Goal: Task Accomplishment & Management: Use online tool/utility

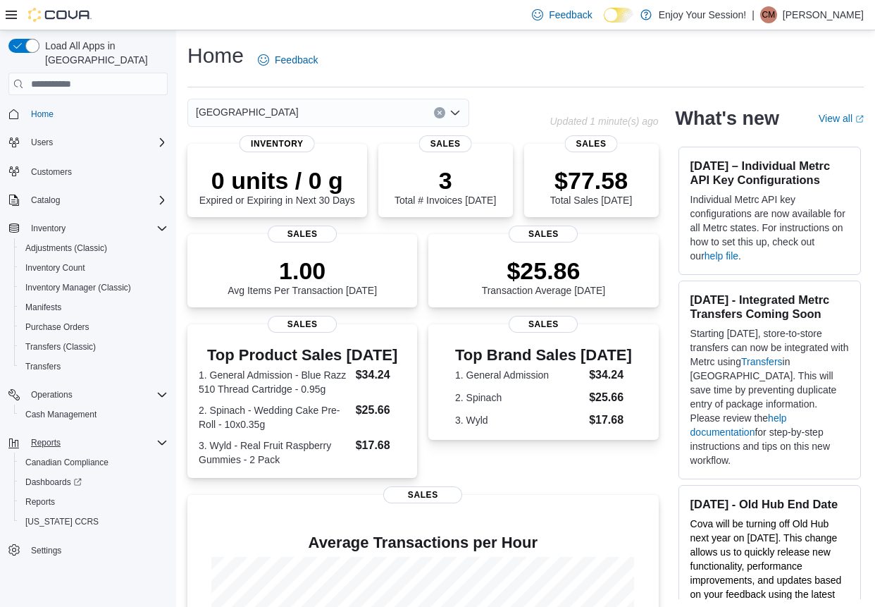
click at [46, 437] on span "Reports" at bounding box center [46, 442] width 30 height 11
click at [51, 496] on span "Reports" at bounding box center [40, 501] width 30 height 11
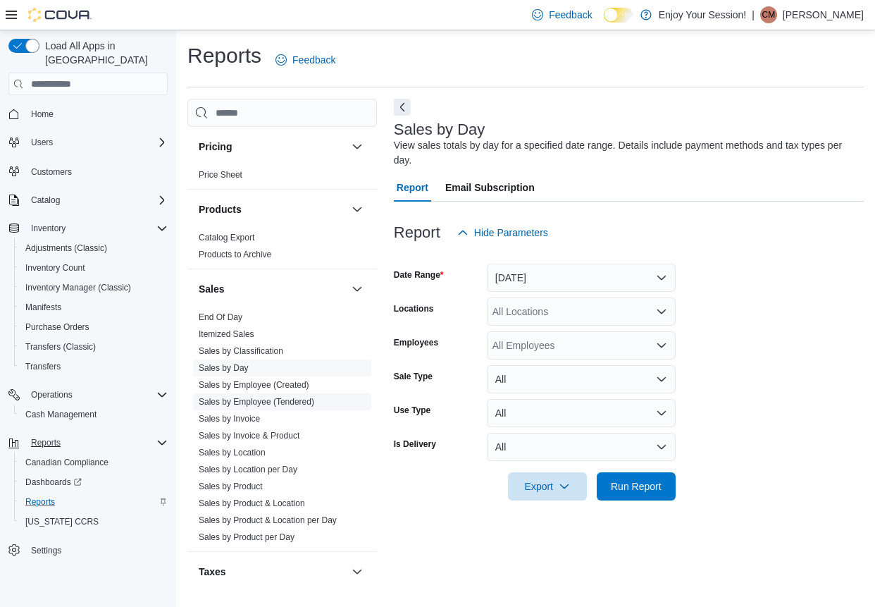
scroll to position [774, 0]
click at [247, 446] on link "Sales by Location" at bounding box center [232, 451] width 67 height 10
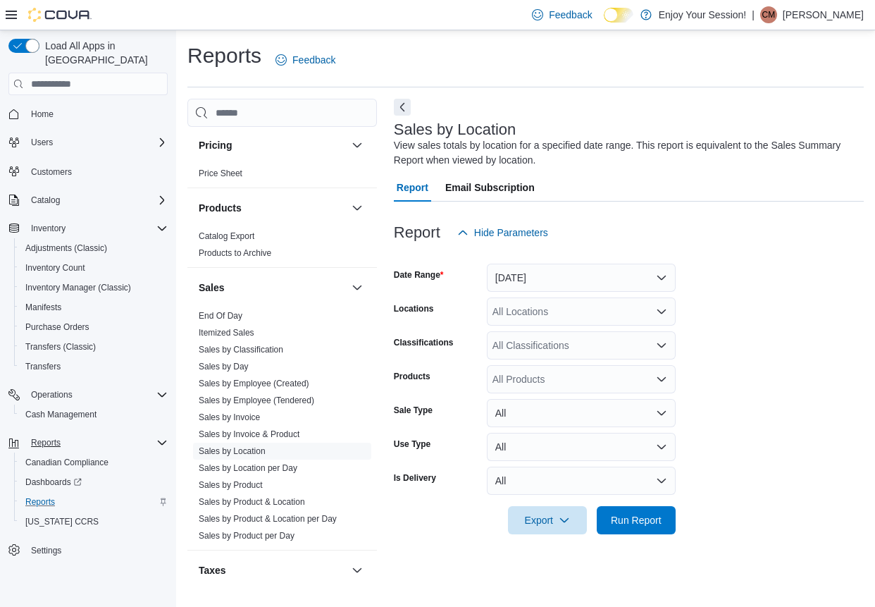
click at [559, 309] on div "All Locations" at bounding box center [581, 311] width 189 height 28
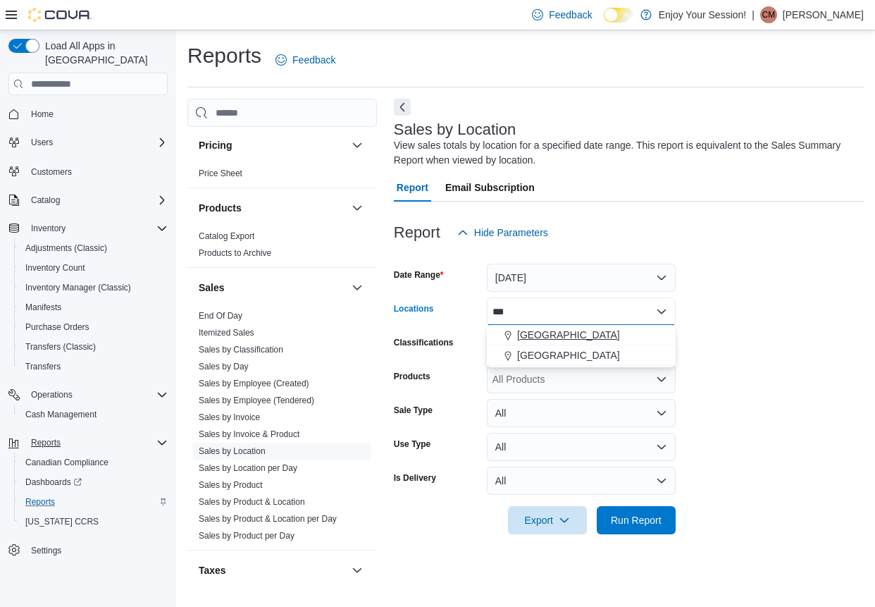
type input "***"
click at [545, 334] on span "[GEOGRAPHIC_DATA]" at bounding box center [568, 335] width 103 height 14
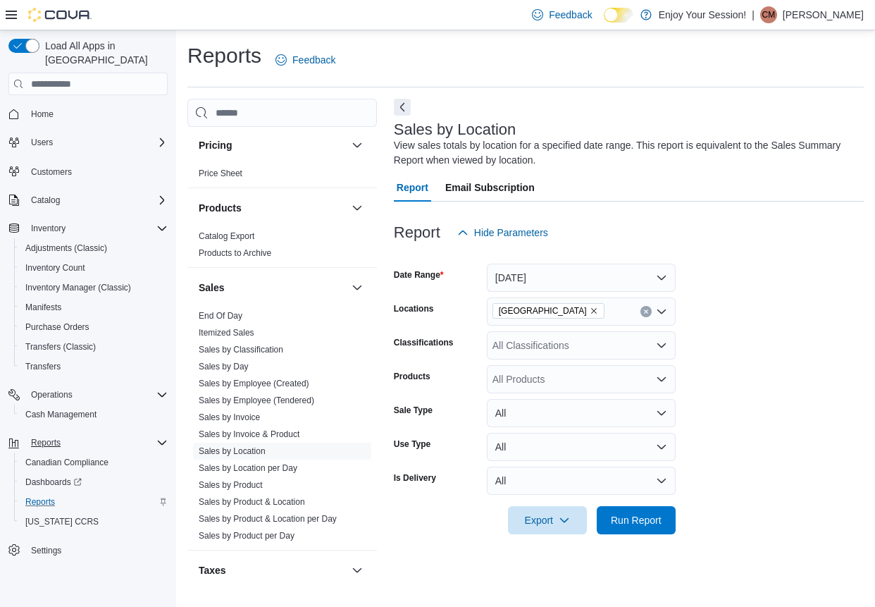
click at [777, 337] on form "Date Range [DATE] Locations [GEOGRAPHIC_DATA] Classifications All Classificatio…" at bounding box center [629, 390] width 470 height 287
click at [565, 276] on button "[DATE]" at bounding box center [581, 277] width 189 height 28
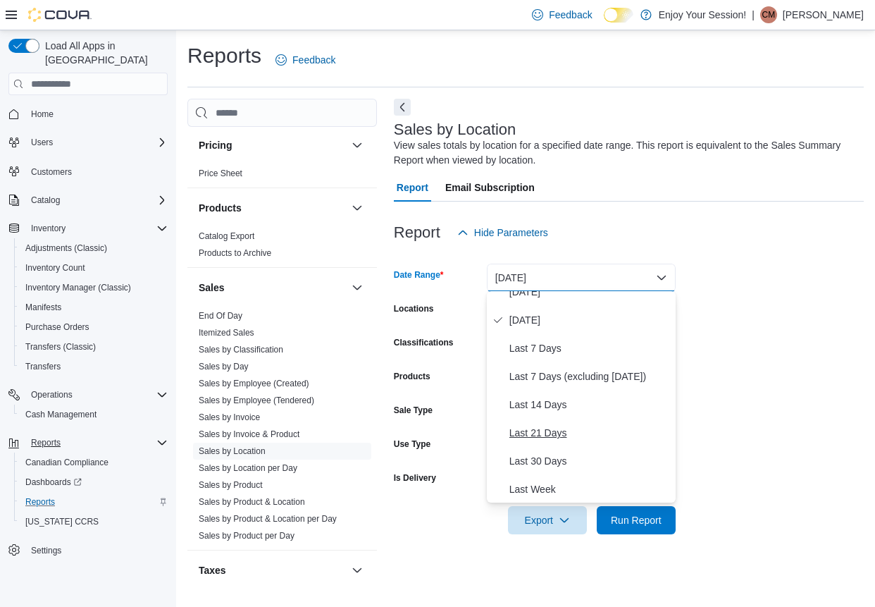
scroll to position [42, 0]
click at [547, 461] on span "Last 30 Days" at bounding box center [589, 460] width 161 height 17
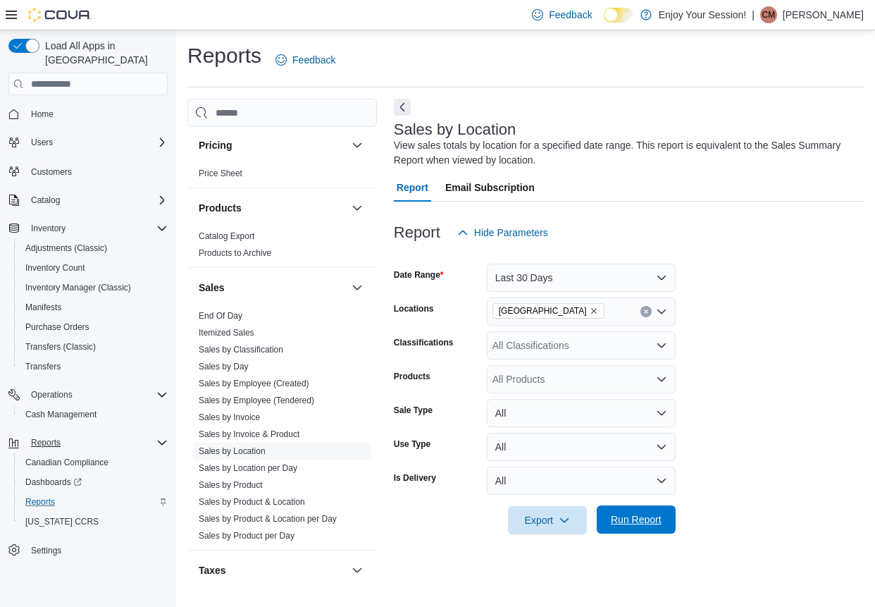
click at [657, 516] on span "Run Report" at bounding box center [636, 519] width 51 height 14
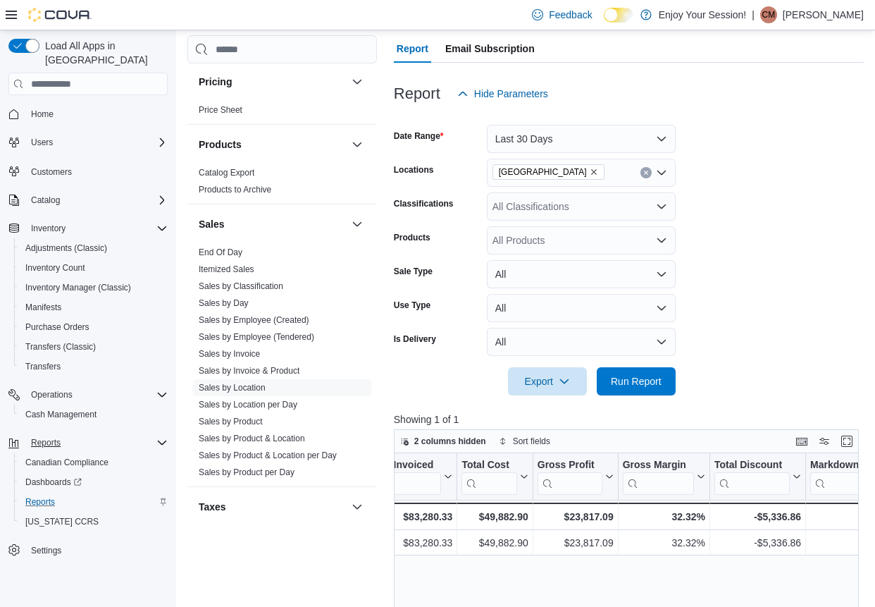
scroll to position [137, 0]
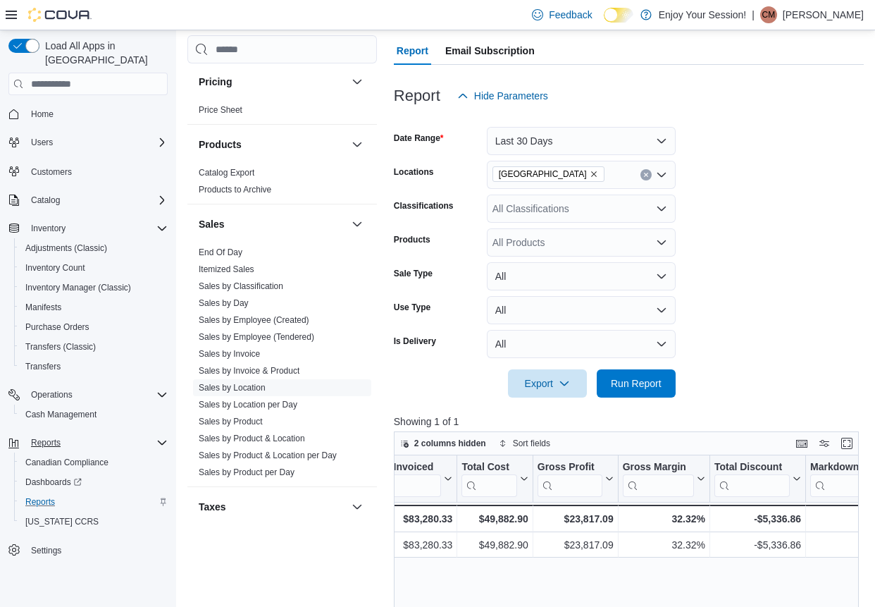
click at [643, 135] on button "Last 30 Days" at bounding box center [581, 141] width 189 height 28
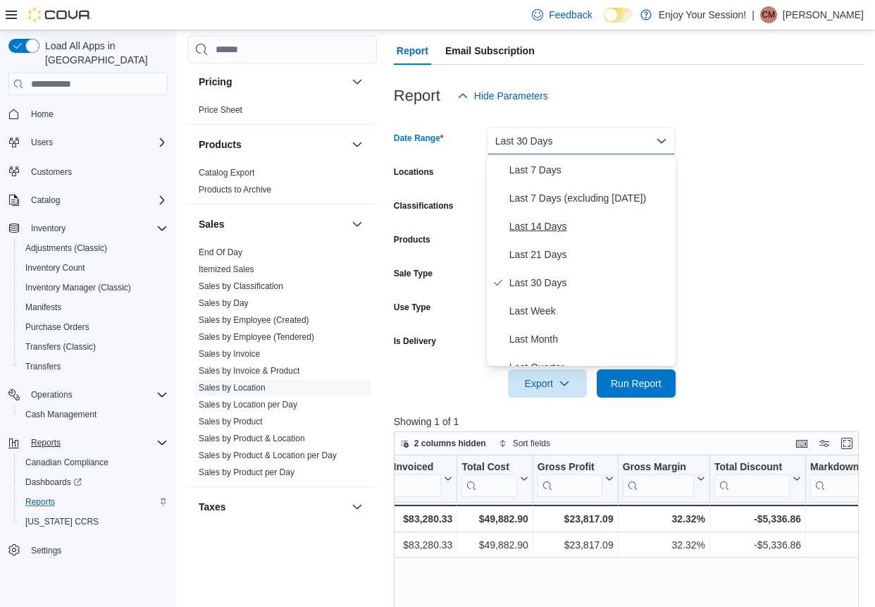
scroll to position [92, 0]
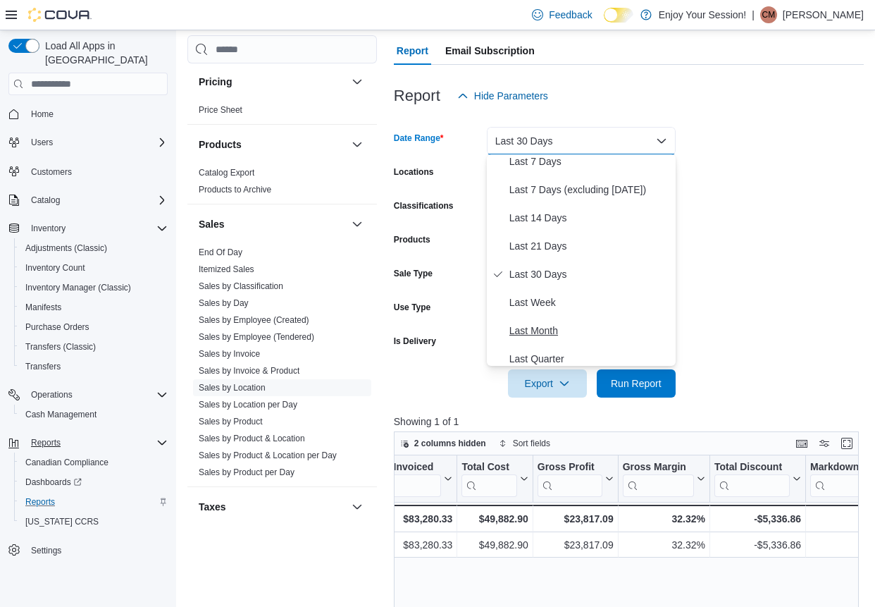
click at [541, 329] on span "Last Month" at bounding box center [589, 330] width 161 height 17
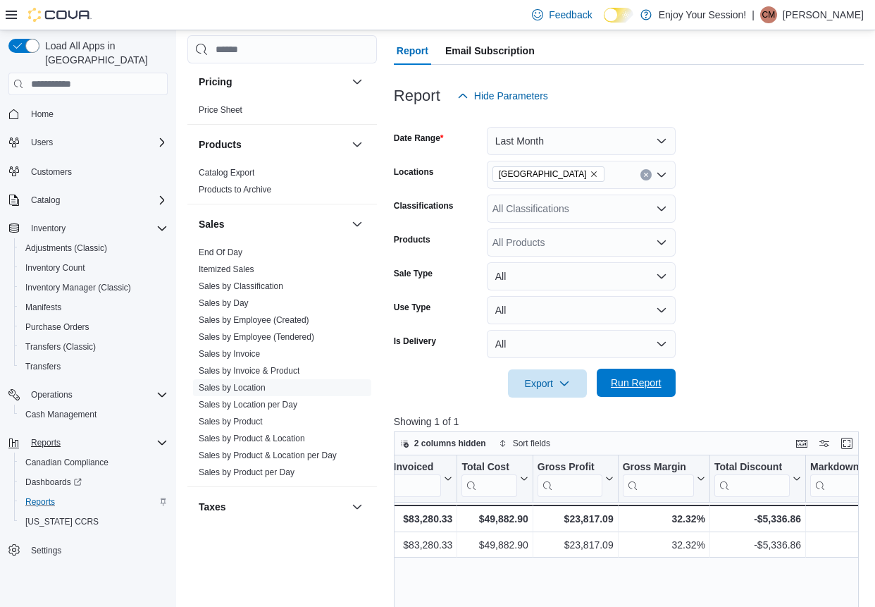
click at [644, 381] on span "Run Report" at bounding box center [636, 382] width 51 height 14
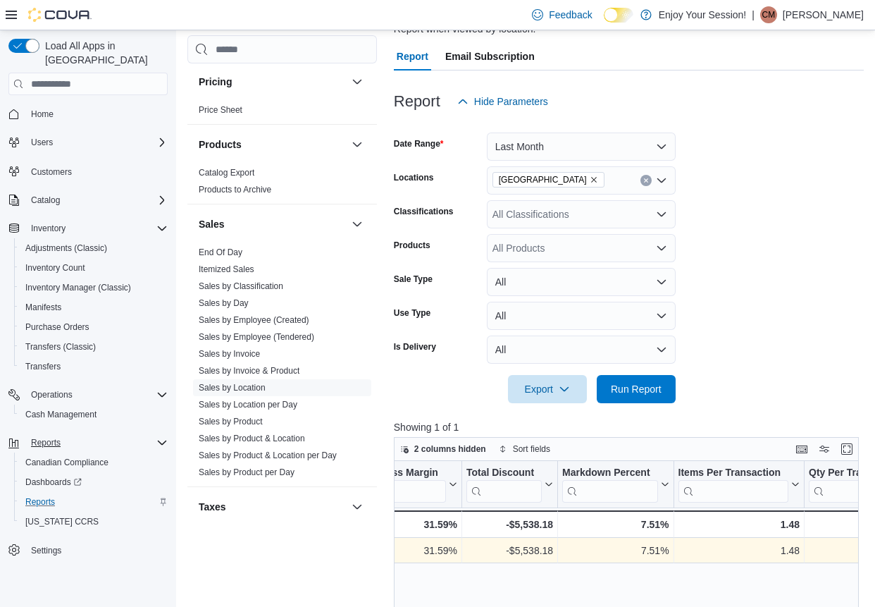
scroll to position [0, 902]
drag, startPoint x: 639, startPoint y: 550, endPoint x: 665, endPoint y: 550, distance: 26.1
click at [665, 550] on div "7.51%" at bounding box center [612, 550] width 106 height 17
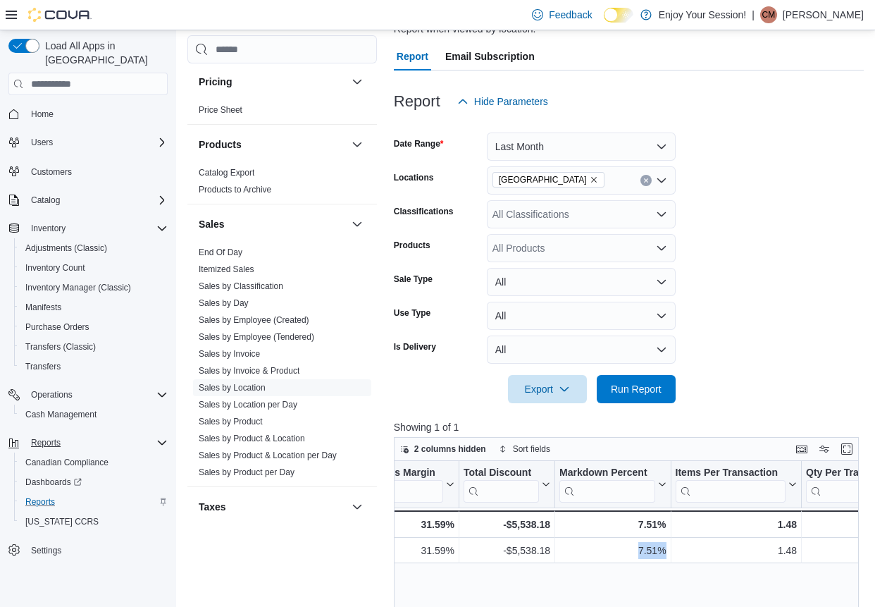
click at [49, 437] on span "Reports" at bounding box center [46, 442] width 30 height 11
click at [243, 352] on link "Sales by Invoice" at bounding box center [229, 354] width 61 height 10
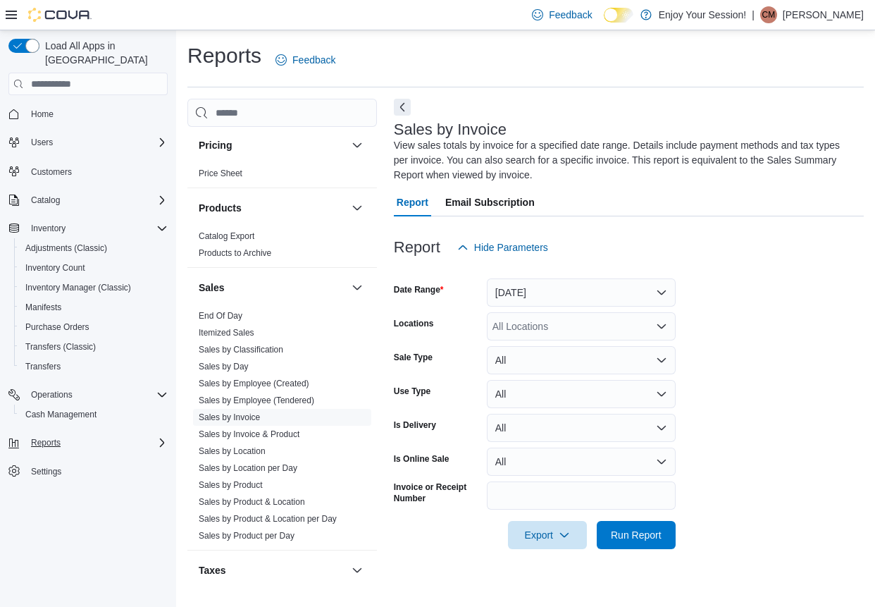
click at [550, 291] on button "[DATE]" at bounding box center [581, 292] width 189 height 28
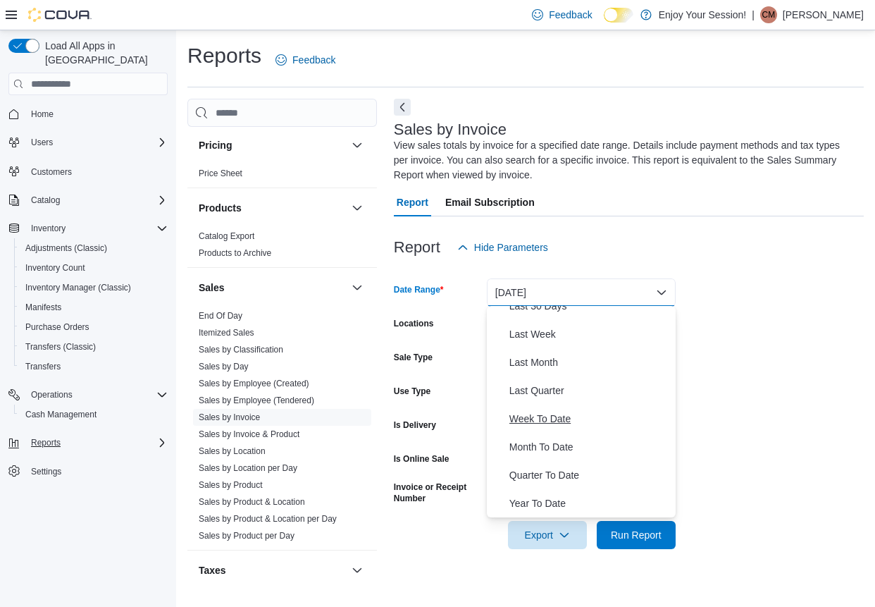
scroll to position [211, 0]
click at [544, 357] on span "Last Month" at bounding box center [589, 362] width 161 height 17
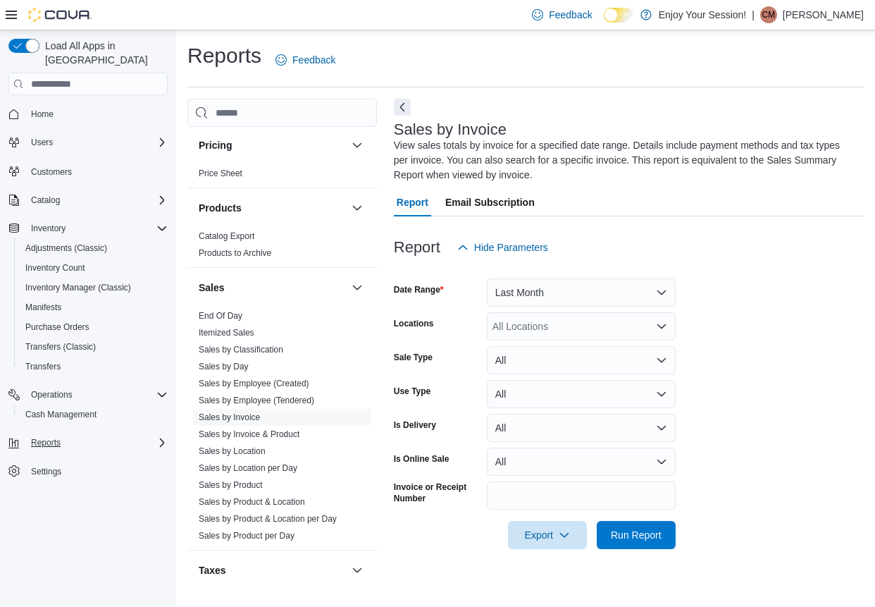
click at [537, 333] on div "All Locations" at bounding box center [581, 326] width 189 height 28
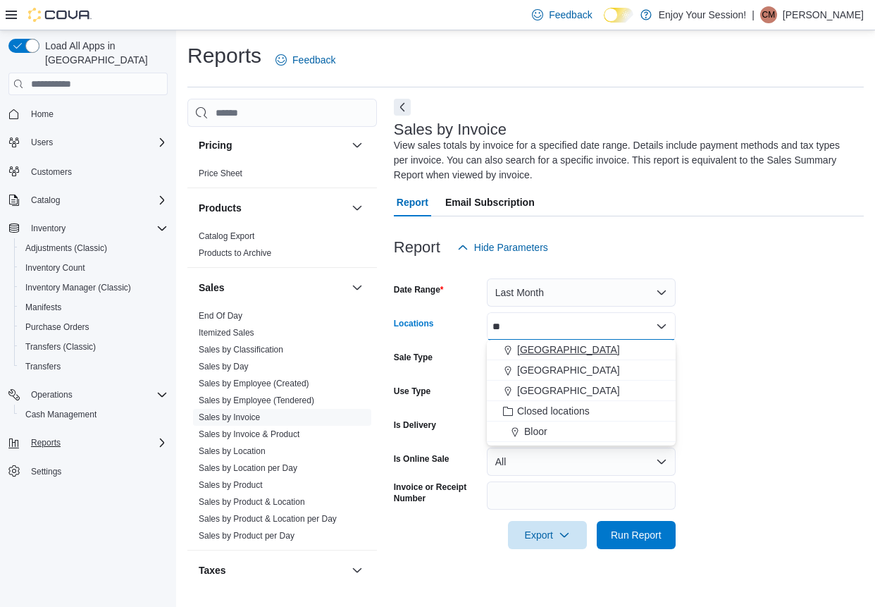
type input "**"
click at [530, 351] on span "[GEOGRAPHIC_DATA]" at bounding box center [568, 349] width 103 height 14
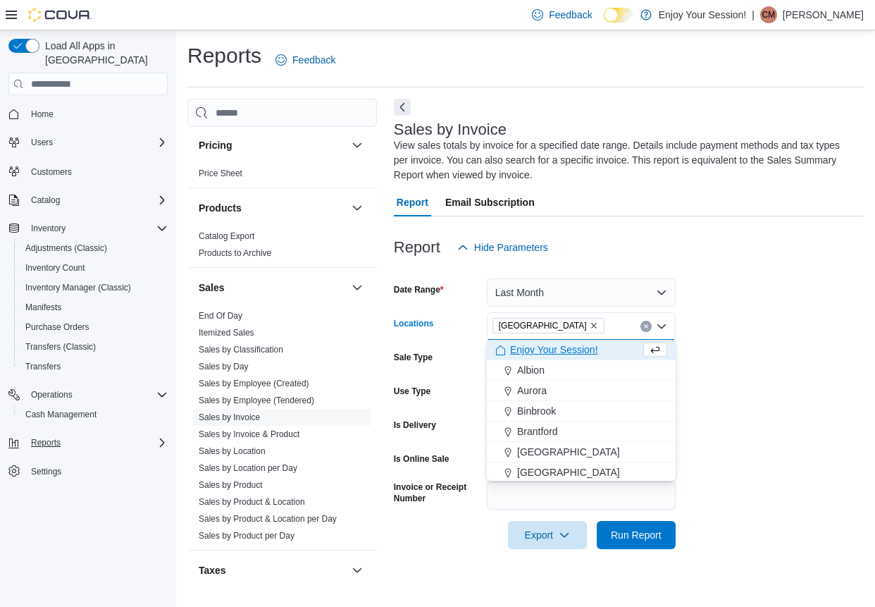
click at [763, 483] on form "Date Range Last Month Locations [GEOGRAPHIC_DATA] Combo box. Selected. [GEOGRAP…" at bounding box center [629, 404] width 470 height 287
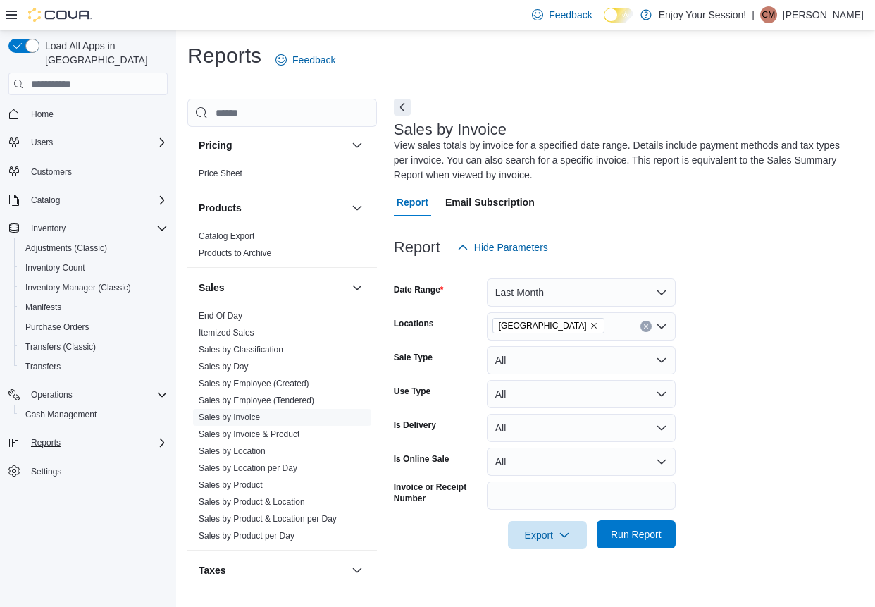
click at [616, 528] on span "Run Report" at bounding box center [636, 534] width 51 height 14
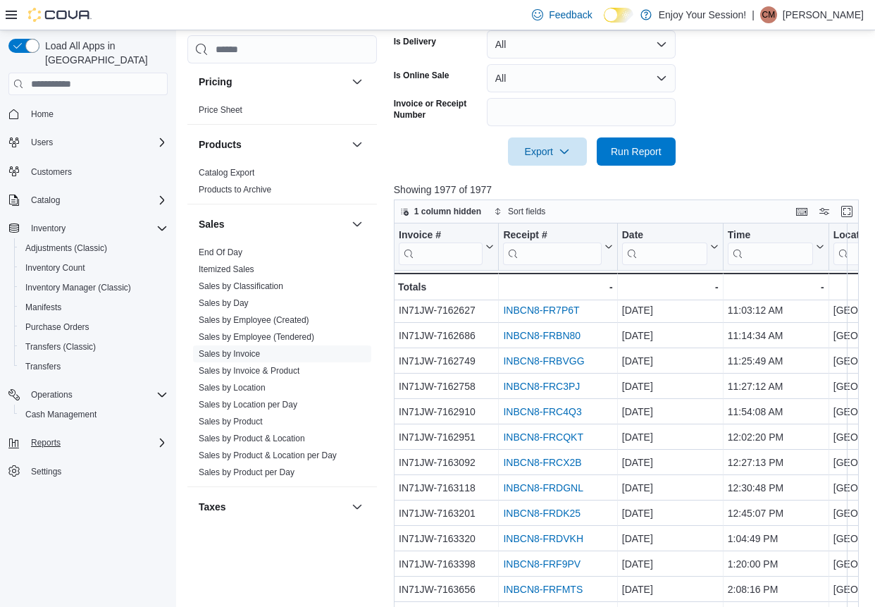
scroll to position [3, 0]
click at [562, 163] on span "Export" at bounding box center [547, 151] width 62 height 28
click at [566, 176] on span "Export to Excel" at bounding box center [549, 178] width 63 height 11
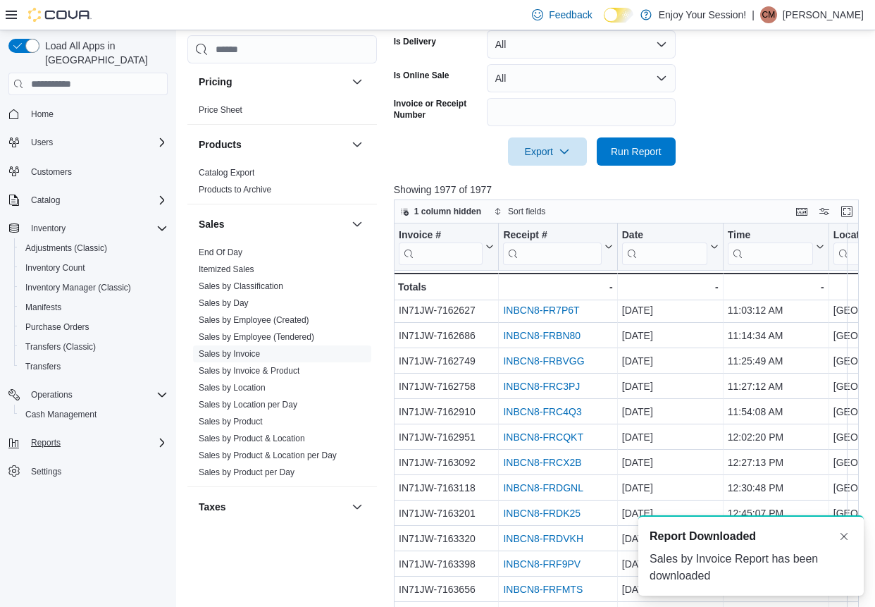
scroll to position [0, 0]
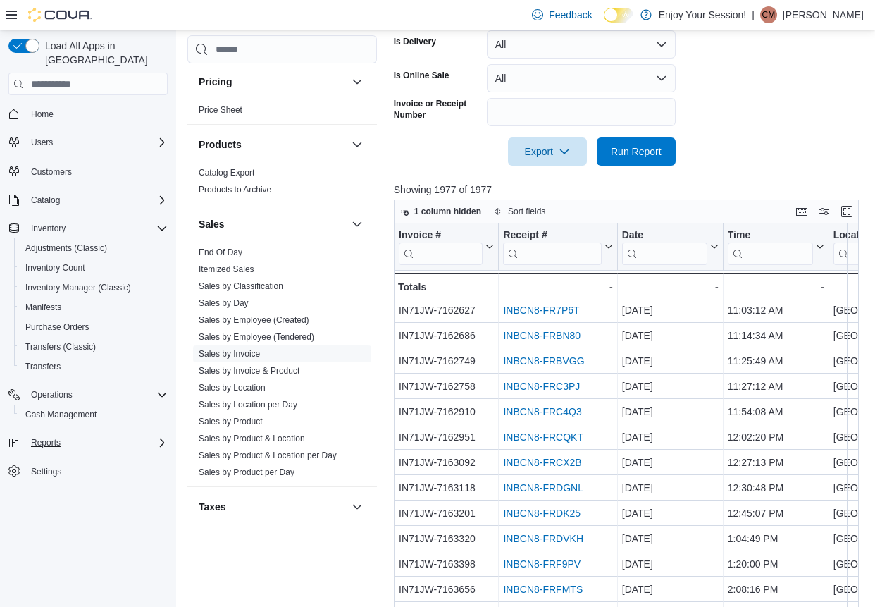
click at [749, 102] on form "Date Range Last Month Locations [GEOGRAPHIC_DATA] Sale Type All Use Type All Is…" at bounding box center [629, 21] width 470 height 287
